Goal: Find specific page/section: Find specific page/section

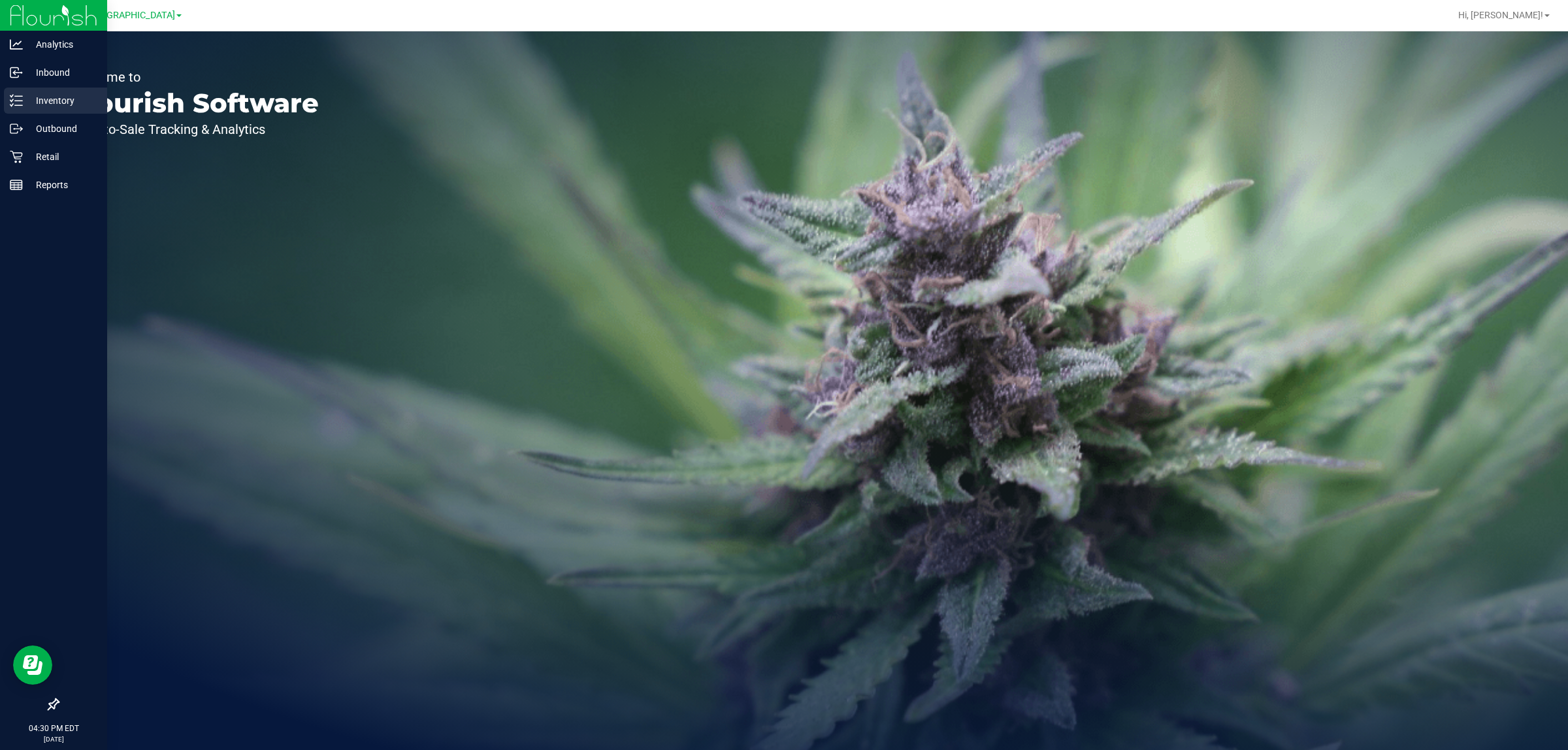
click at [74, 96] on p "Inventory" at bounding box center [62, 101] width 79 height 16
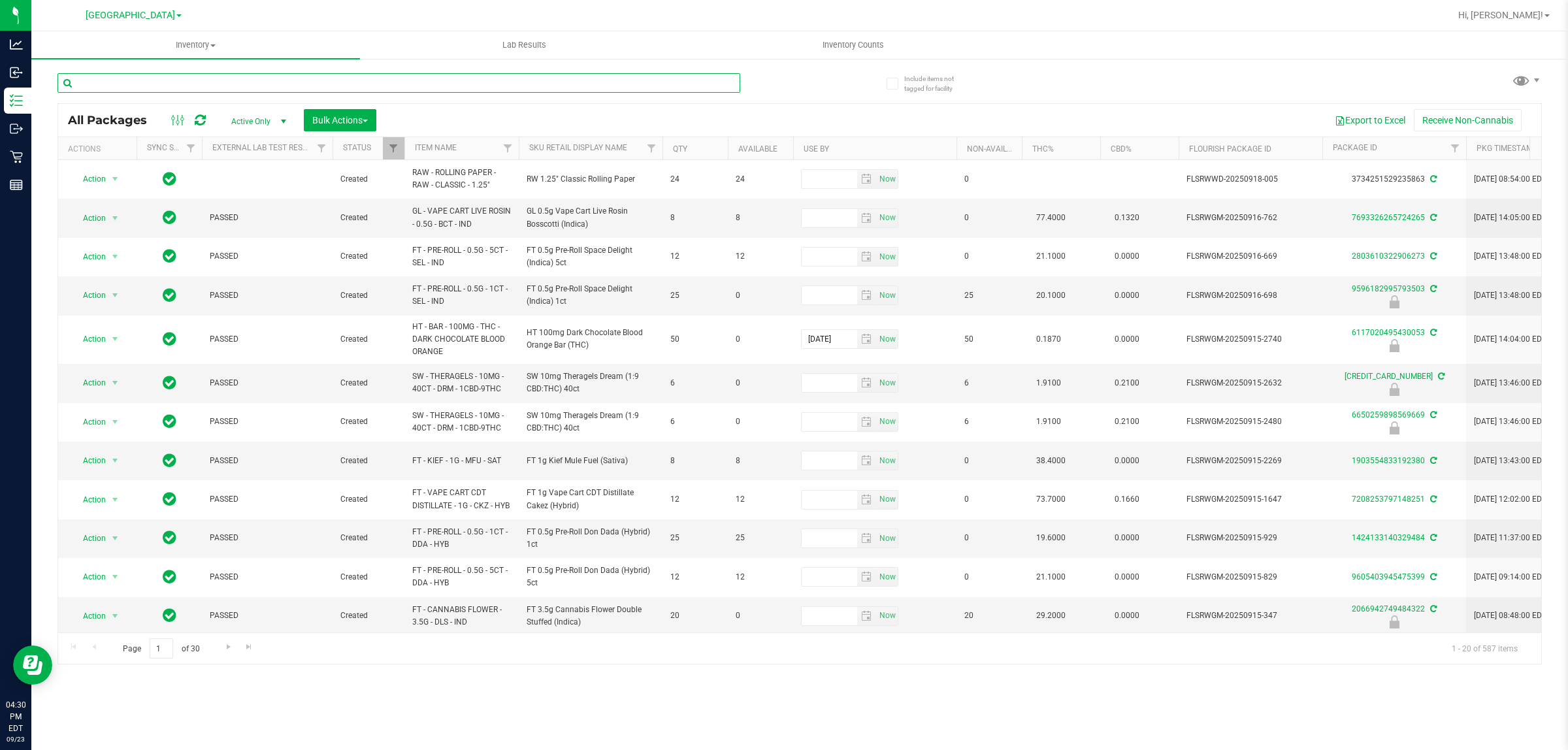
click at [219, 87] on input "text" at bounding box center [399, 83] width 683 height 20
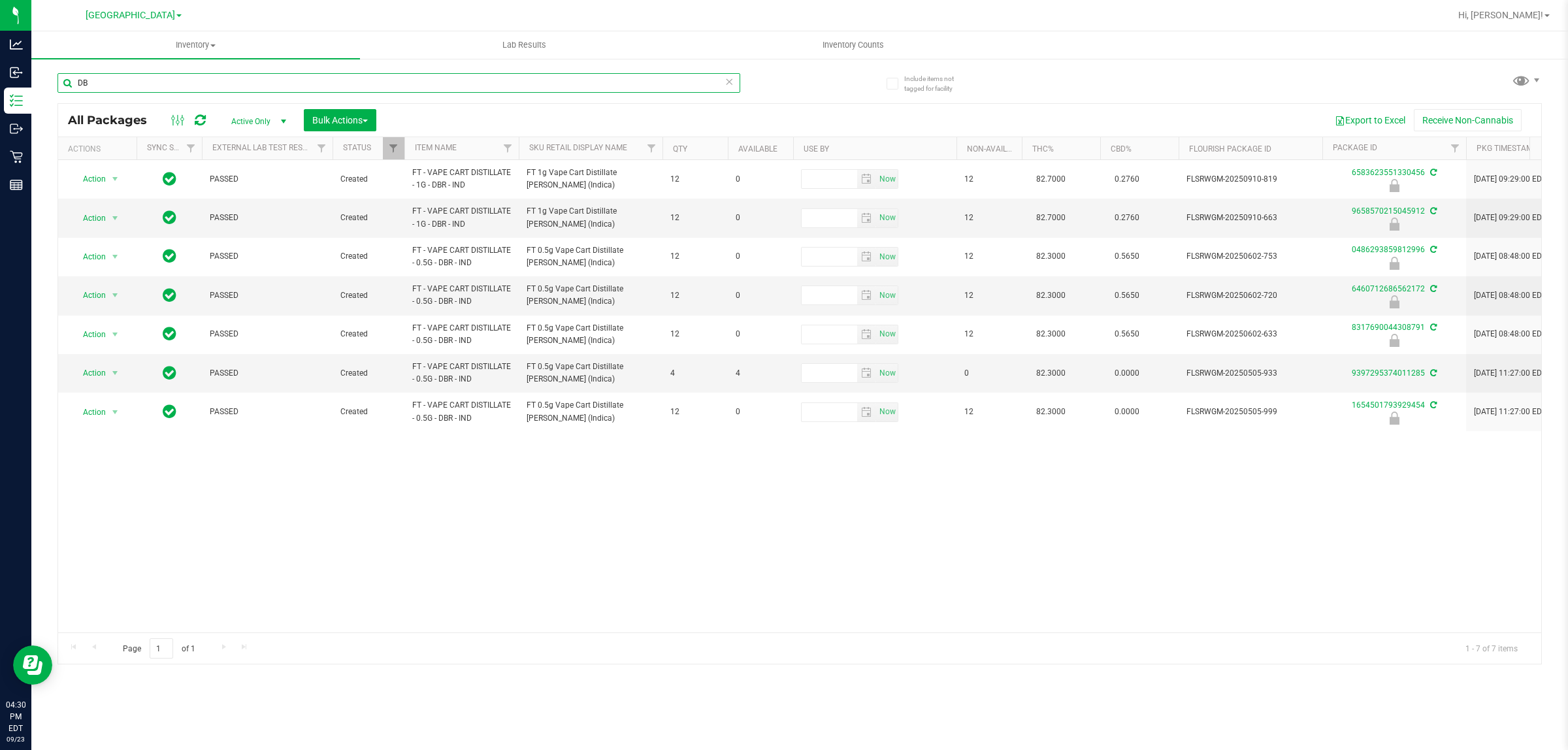
type input "D"
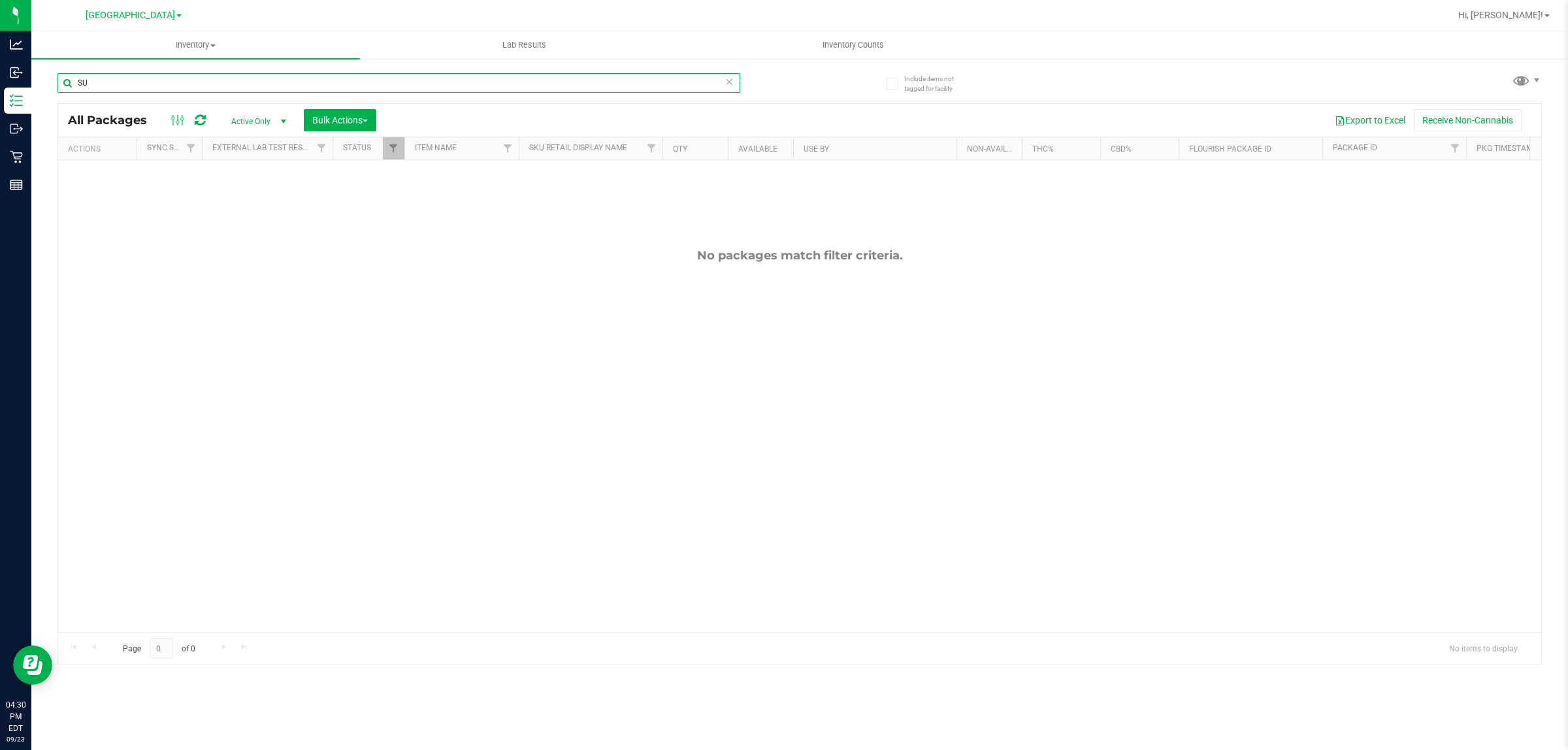
type input "S"
